Goal: Task Accomplishment & Management: Complete application form

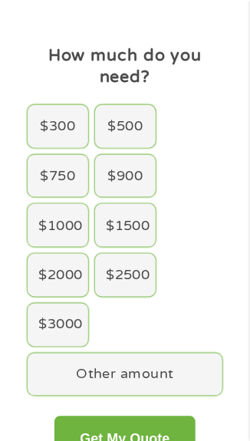
scroll to position [59, 0]
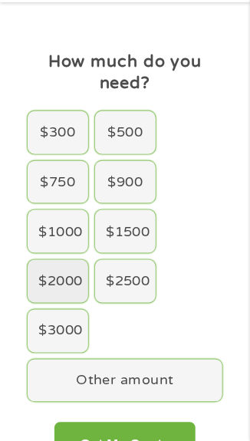
click at [51, 278] on div "$2000" at bounding box center [58, 281] width 61 height 43
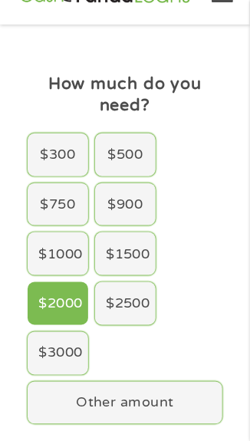
scroll to position [0, 0]
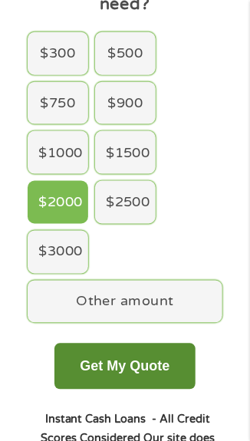
click at [154, 369] on button "Get My Quote" at bounding box center [124, 367] width 141 height 46
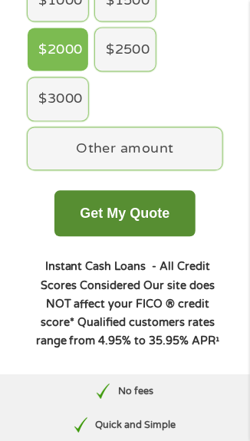
scroll to position [292, 0]
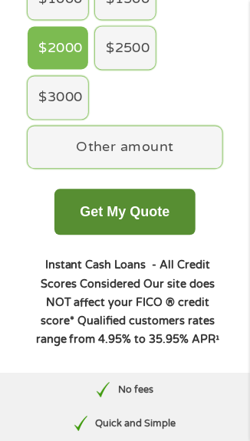
click at [177, 208] on button "Get My Quote" at bounding box center [124, 212] width 141 height 46
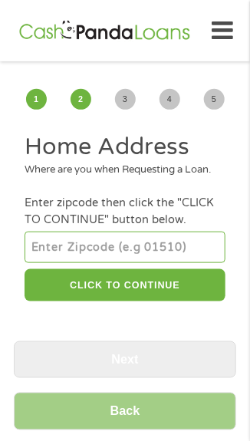
click at [102, 262] on input "number" at bounding box center [125, 247] width 200 height 31
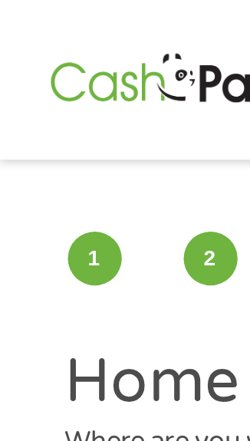
type input "30106"
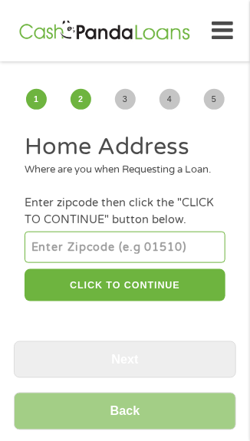
click at [191, 177] on div "Where are you when Requesting a Loan." at bounding box center [125, 170] width 200 height 15
click at [131, 262] on input "number" at bounding box center [125, 247] width 200 height 31
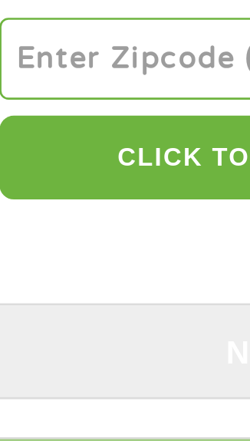
type input "30106"
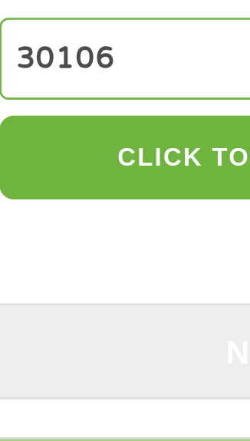
select select "Georgia"
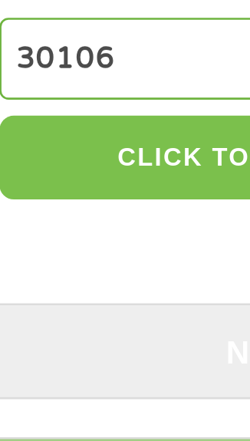
click at [96, 301] on button "CLICK TO CONTINUE" at bounding box center [125, 285] width 200 height 33
type input "30106"
type input "Austell"
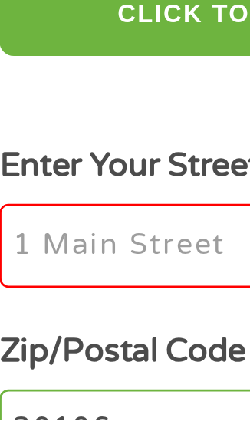
click at [70, 390] on input "Enter Your Street Address *" at bounding box center [125, 374] width 200 height 32
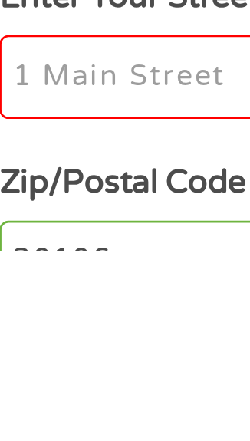
type input "2140 Perkerson Mill Rd"
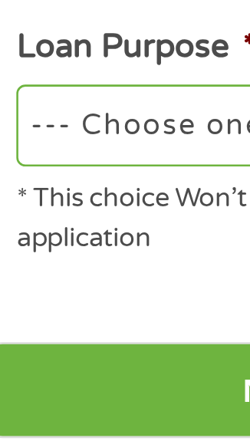
scroll to position [337, 0]
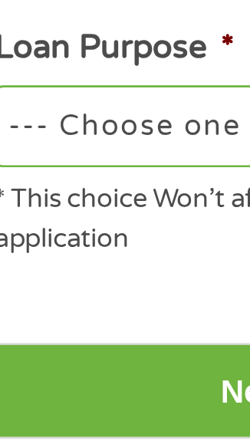
click at [101, 334] on select "--- Choose one --- Pay Bills Debt Consolidation Home Improvement Major Purchase…" at bounding box center [125, 319] width 200 height 31
select select "other"
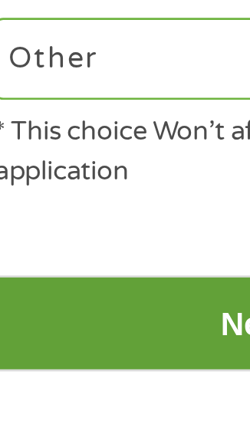
click at [83, 438] on input "Next" at bounding box center [125, 422] width 222 height 38
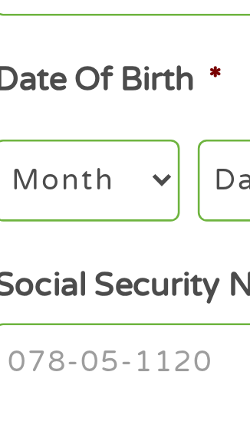
scroll to position [0, 0]
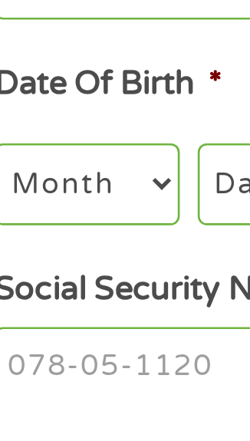
click at [78, 371] on select "Month 1 2 3 4 5 6 7 8 9 10 11 12" at bounding box center [60, 367] width 71 height 31
select select "4"
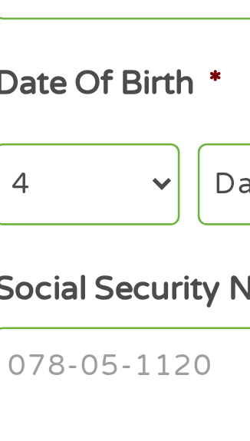
click at [113, 367] on select "Day 1 2 3 4 5 6 7 8 9 10 11 12 13 14 15 16 17 18 19 20 21 22 23 24 25 26 27 28 …" at bounding box center [130, 367] width 54 height 31
select select "5"
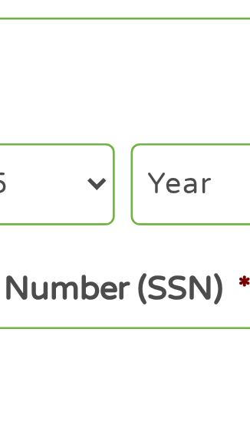
click at [186, 372] on select "Year 2007 2006 2005 2004 2003 2002 2001 2000 1999 1998 1997 1996 1995 1994 1993…" at bounding box center [194, 367] width 62 height 31
select select "1971"
click at [158, 440] on input "Social Security Number (SSN) *" at bounding box center [125, 439] width 200 height 32
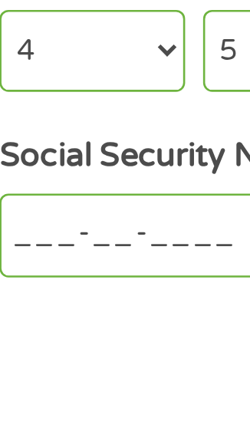
scroll to position [38, 0]
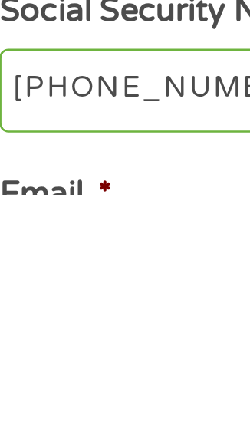
type input "254-08-9409"
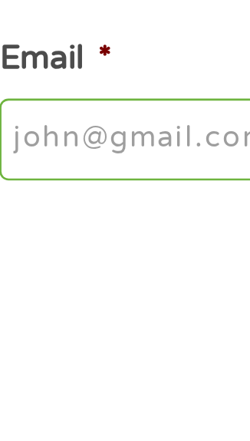
click at [74, 424] on input "Email *" at bounding box center [125, 420] width 200 height 32
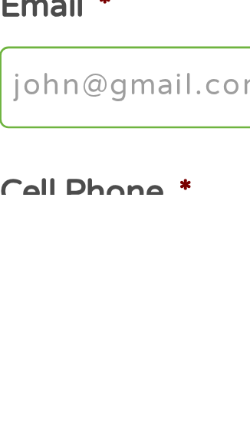
type input "sandrasanchez625@gmail.com"
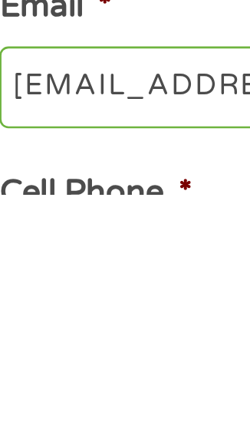
type input "Sandra"
type input "Sanchez"
type input "(770) 744-6203"
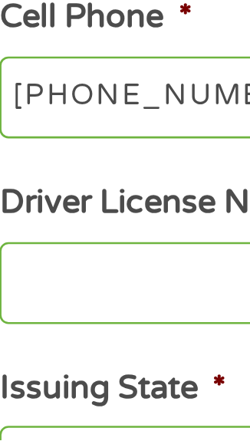
click at [52, 385] on input "Driver License Number *" at bounding box center [125, 381] width 200 height 32
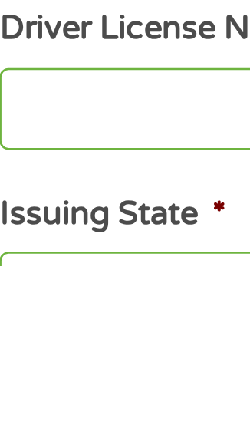
scroll to position [272, 0]
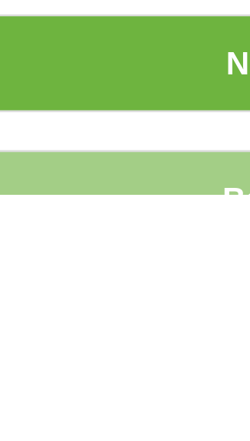
type input "055391225"
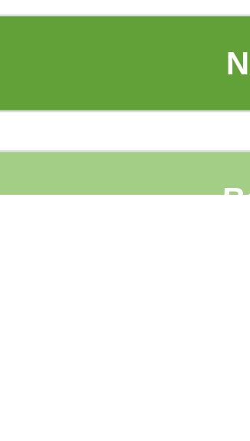
click at [94, 401] on input "Next" at bounding box center [125, 391] width 222 height 38
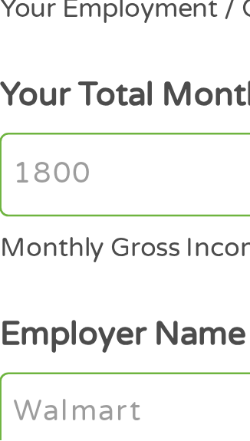
scroll to position [0, 0]
click at [36, 323] on input "Your Total Monthly Income *" at bounding box center [125, 339] width 200 height 32
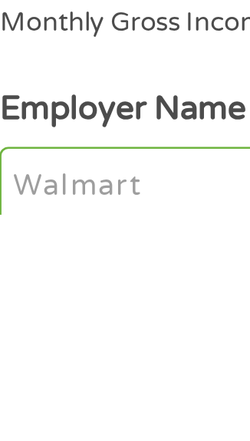
type input "2400"
click at [72, 415] on input "Employer Name *" at bounding box center [125, 431] width 200 height 32
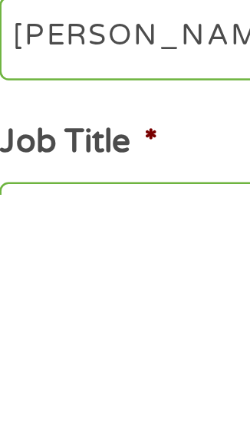
scroll to position [51, 0]
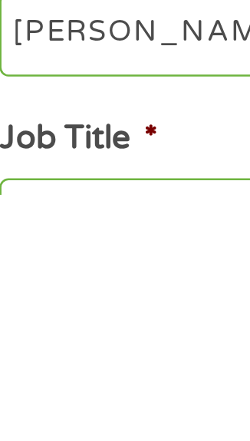
type input "Patak meats"
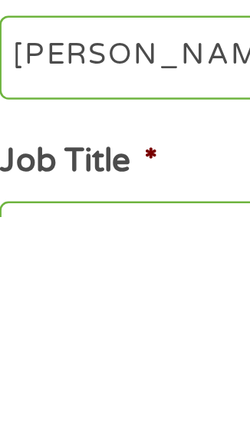
scroll to position [71, 0]
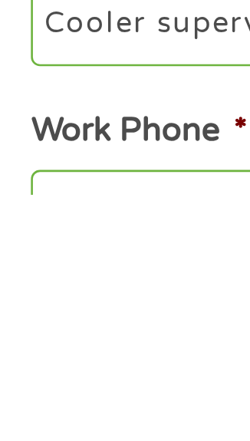
type input "Cooler supervisor"
click at [61, 432] on input "Work Phone *" at bounding box center [125, 448] width 200 height 32
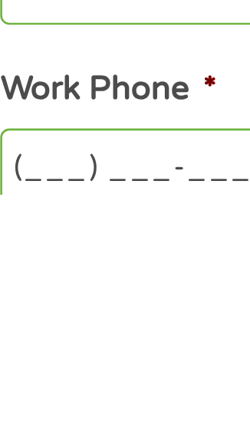
scroll to position [143, 0]
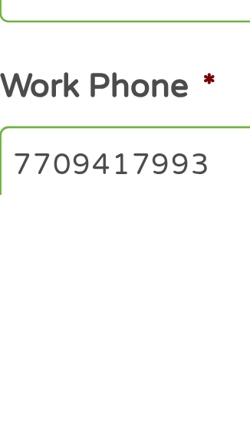
type input "(770) 941-7993"
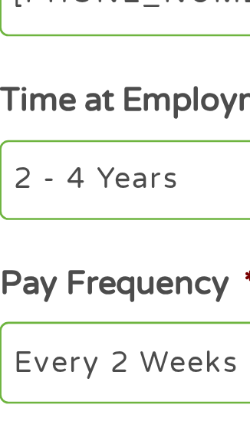
scroll to position [305, 0]
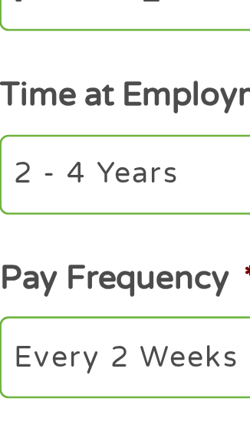
click at [91, 324] on select "--- Choose one --- 1 Year or less 1 - 2 Years 2 - 4 Years Over 4 Years" at bounding box center [125, 339] width 200 height 31
select select "60months"
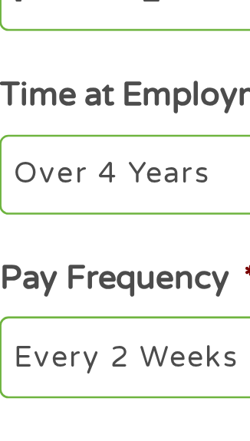
click at [86, 393] on select "--- Choose one --- Every 2 Weeks Every Week Monthly Semi-Monthly" at bounding box center [125, 408] width 200 height 31
select select "weekly"
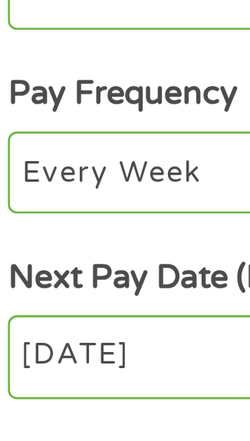
scroll to position [378, 0]
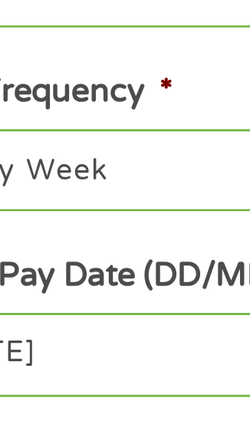
click at [124, 391] on input "27/08/2025" at bounding box center [125, 407] width 200 height 32
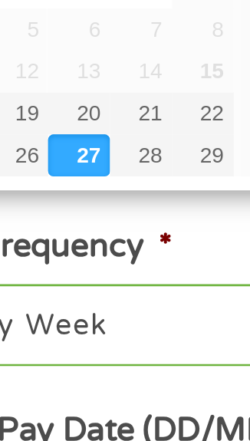
type input "21/08/2025"
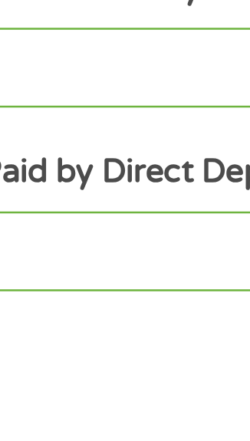
scroll to position [531, 0]
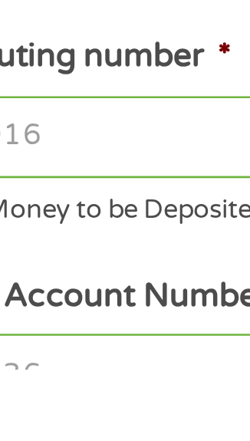
scroll to position [0, 0]
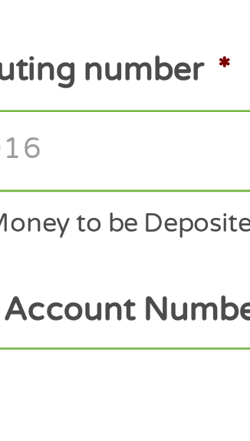
click at [97, 363] on input "ABA / Routing number *" at bounding box center [125, 357] width 200 height 32
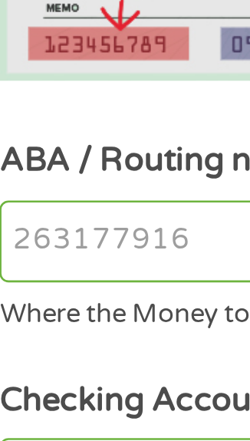
scroll to position [28, 0]
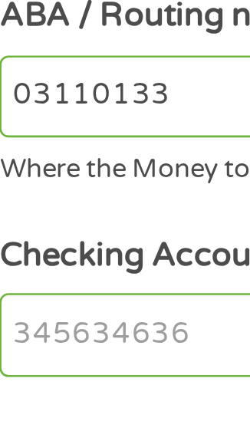
type input "031101334"
type input "SoFi Bank, National Association"
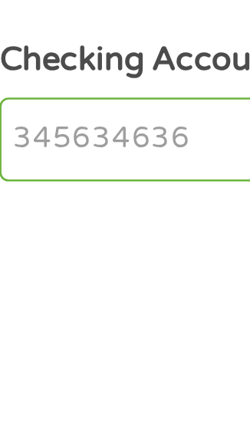
type input "031101334"
click at [51, 419] on input "Checking Account Number *" at bounding box center [125, 417] width 200 height 32
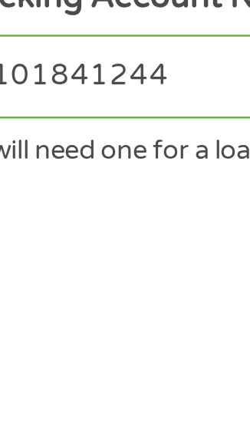
scroll to position [53, 0]
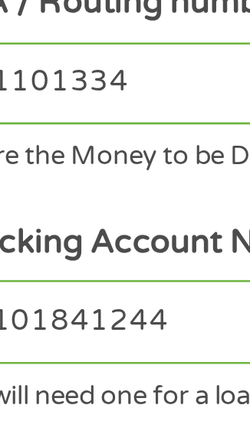
click at [67, 400] on input "41101841244" at bounding box center [125, 396] width 200 height 32
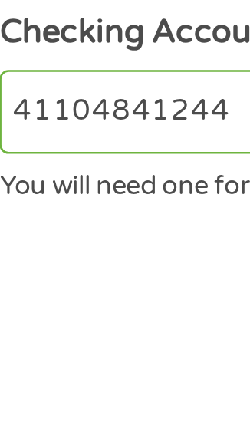
scroll to position [54, 0]
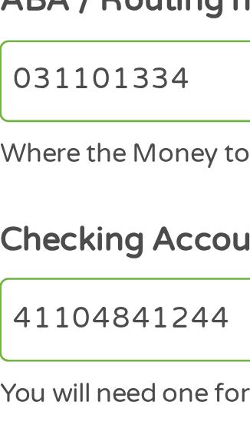
click at [68, 400] on input "41104841244" at bounding box center [125, 395] width 200 height 32
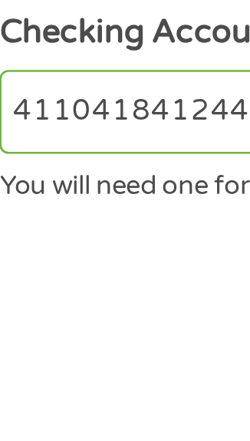
click at [93, 399] on input "411041841244" at bounding box center [125, 395] width 200 height 32
type input "411041801244"
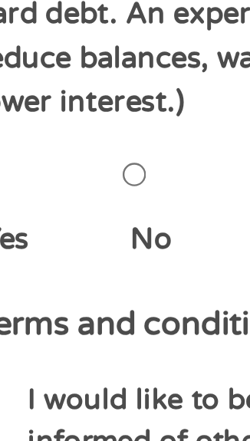
scroll to position [476, 0]
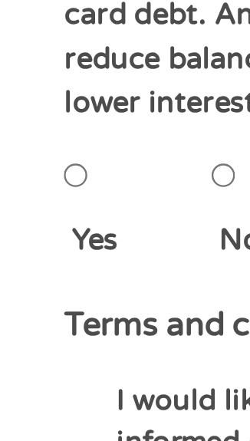
click at [32, 353] on input "Yes" at bounding box center [29, 337] width 9 height 31
radio input "true"
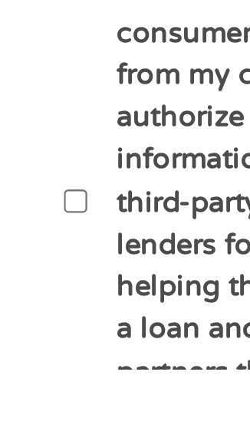
click at [28, 384] on input "By ticking this box, I confirm I am at least 18 years old. I confirm I have rea…" at bounding box center [29, 376] width 9 height 31
checkbox input "true"
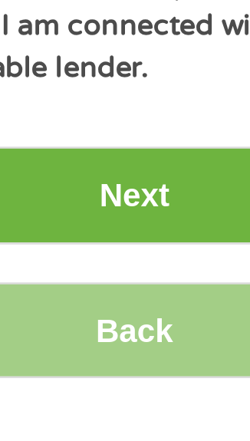
scroll to position [1196, 0]
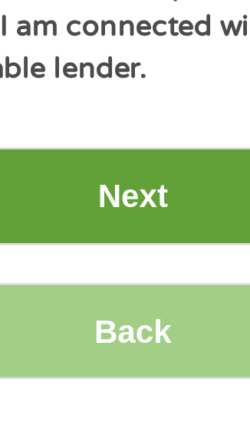
click at [136, 324] on input "Next" at bounding box center [125, 335] width 222 height 38
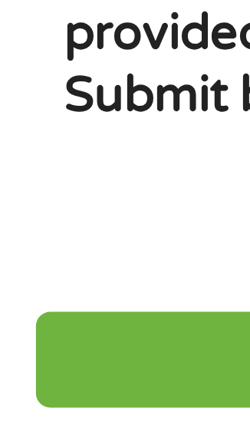
scroll to position [7, 0]
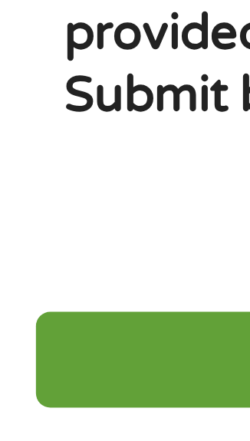
click at [58, 357] on input "Submit" at bounding box center [125, 361] width 222 height 38
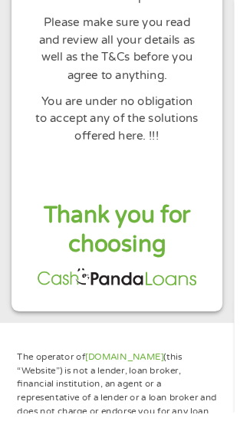
scroll to position [340, 0]
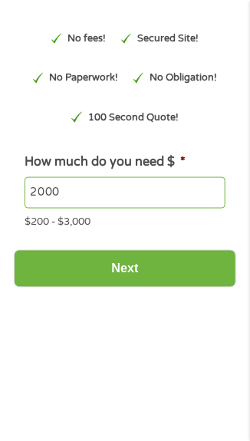
type input "EAIaIQobChMI-dGAoYiNjwMVJDQIBR1aLRF4EAAYAyAAEgKQu_D_BwE"
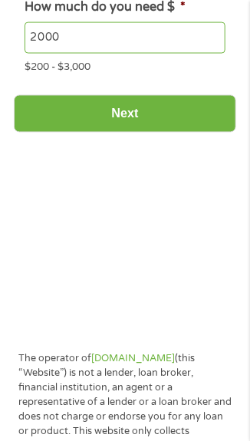
scroll to position [268, 0]
